Goal: Transaction & Acquisition: Book appointment/travel/reservation

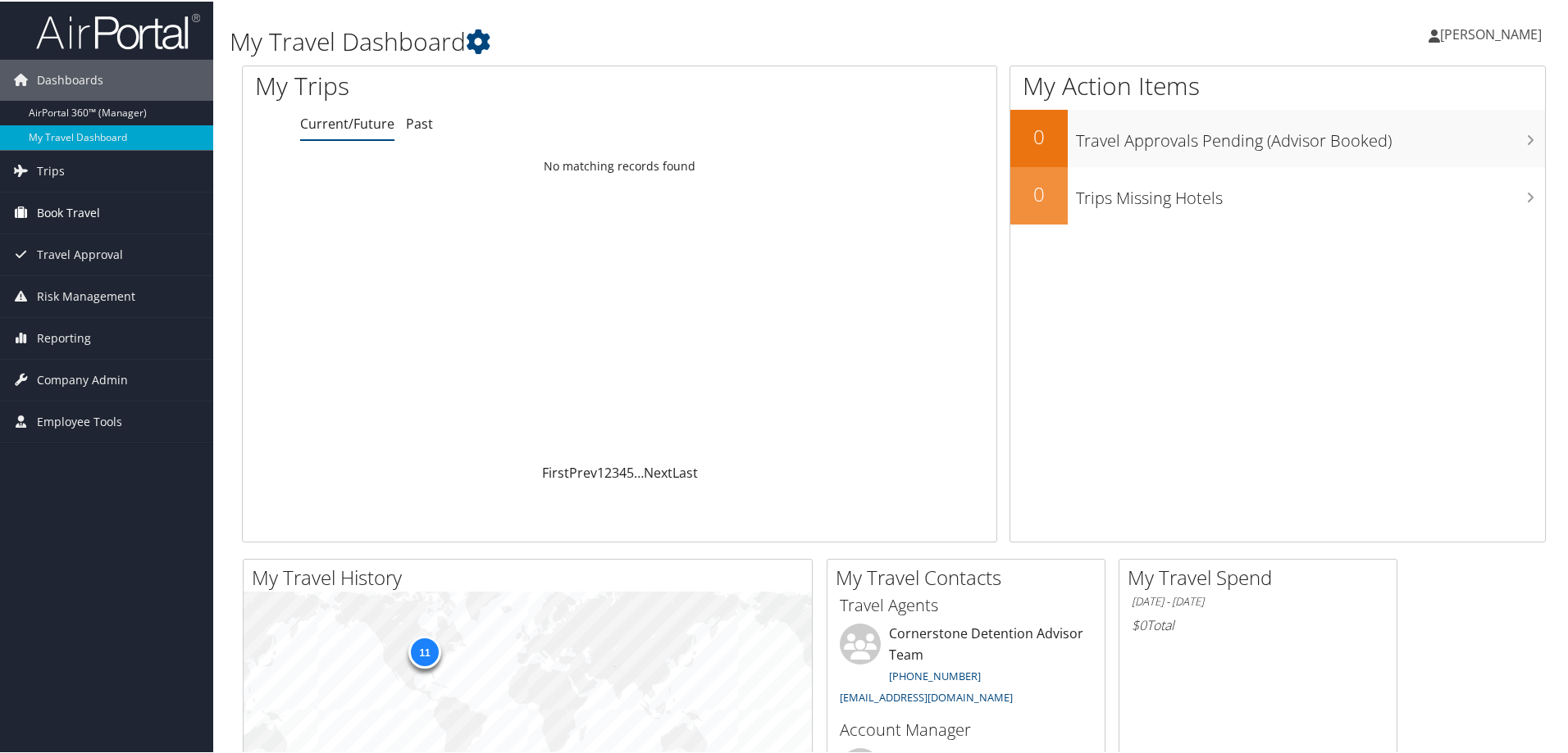
click at [72, 205] on span "Book Travel" at bounding box center [69, 212] width 63 height 41
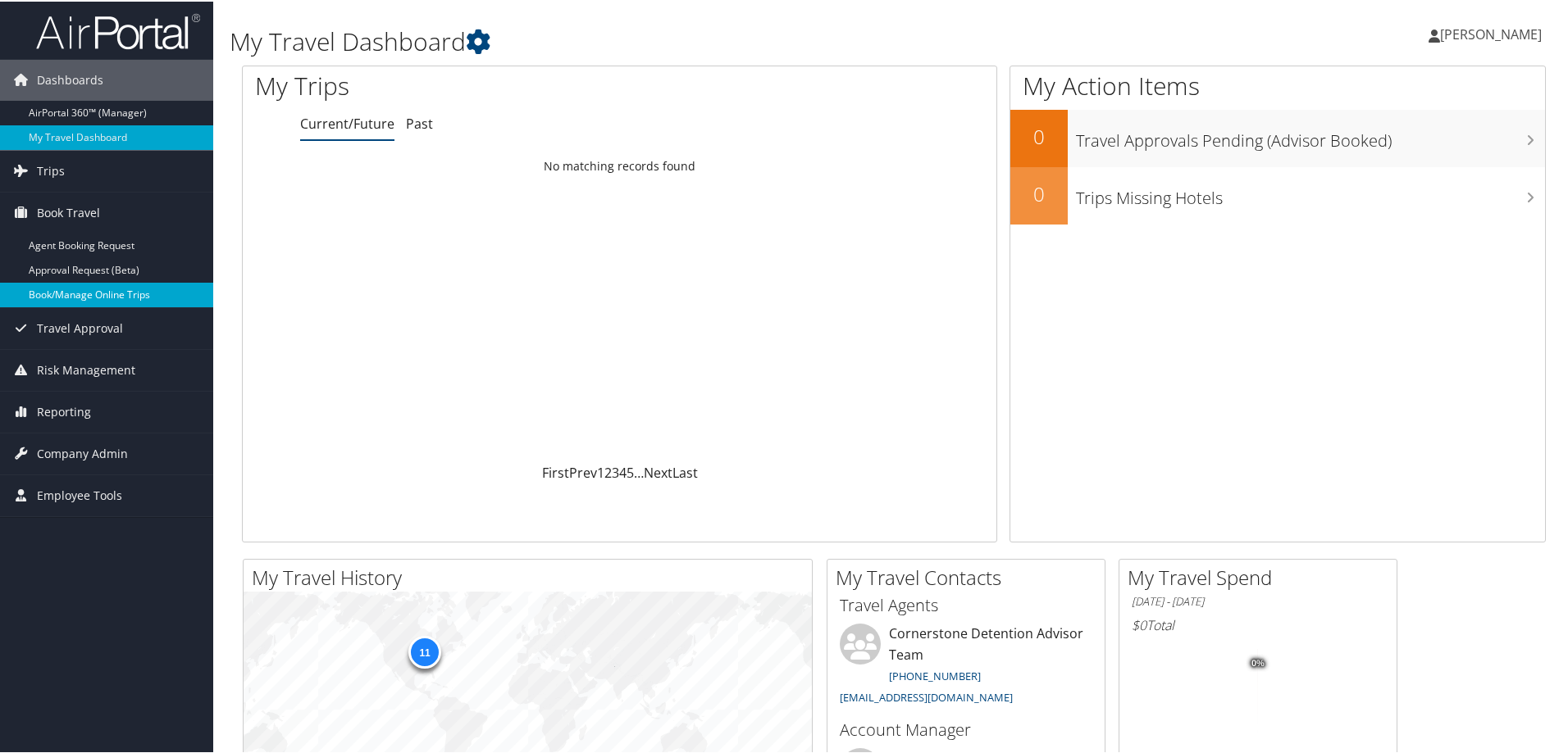
click at [72, 291] on link "Book/Manage Online Trips" at bounding box center [107, 294] width 214 height 25
